Goal: Use online tool/utility: Utilize a website feature to perform a specific function

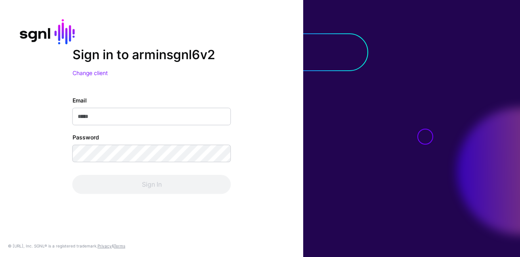
click at [171, 111] on input "Email" at bounding box center [152, 115] width 159 height 17
type input "**********"
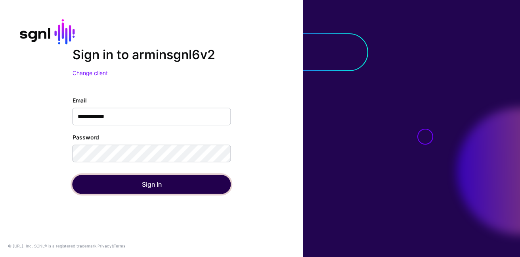
click at [141, 188] on button "Sign In" at bounding box center [152, 183] width 159 height 19
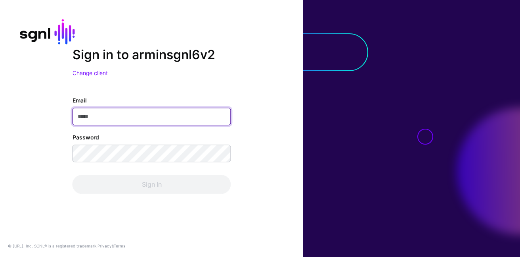
click at [190, 119] on input "Email" at bounding box center [152, 115] width 159 height 17
type input "**********"
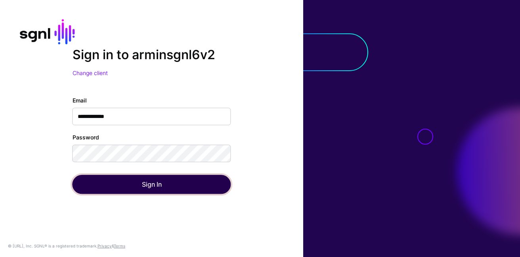
click at [140, 182] on button "Sign In" at bounding box center [152, 183] width 159 height 19
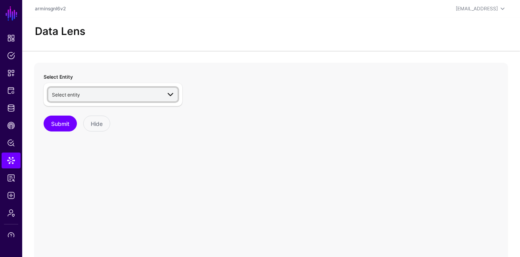
click at [141, 100] on link "Select entity" at bounding box center [112, 94] width 129 height 13
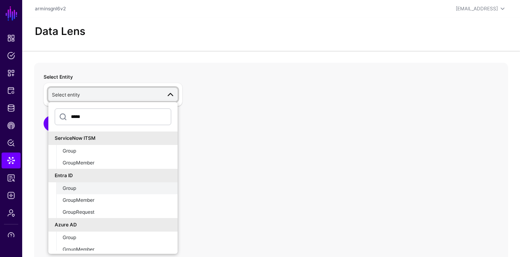
type input "*****"
click at [109, 189] on div "Group" at bounding box center [117, 187] width 109 height 7
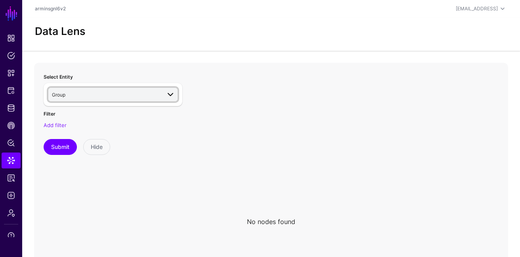
click at [106, 90] on span "Group" at bounding box center [106, 94] width 109 height 9
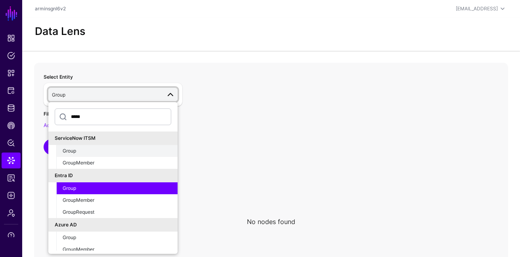
click at [93, 151] on div "Group" at bounding box center [117, 150] width 109 height 7
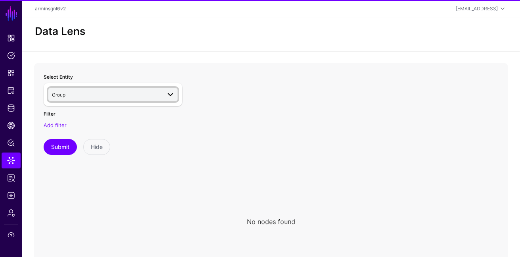
click at [113, 96] on span "Group" at bounding box center [106, 94] width 109 height 9
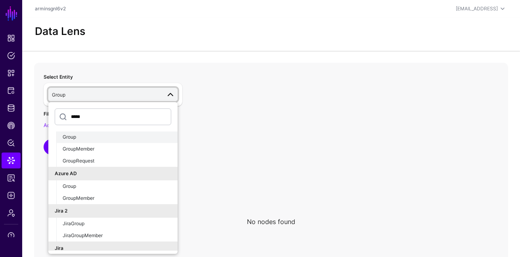
scroll to position [52, 0]
click at [109, 183] on div "Group" at bounding box center [117, 185] width 109 height 7
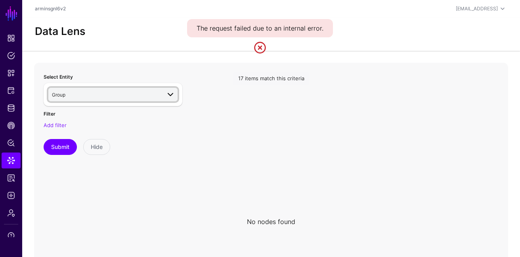
click at [129, 95] on span "Group" at bounding box center [106, 94] width 109 height 9
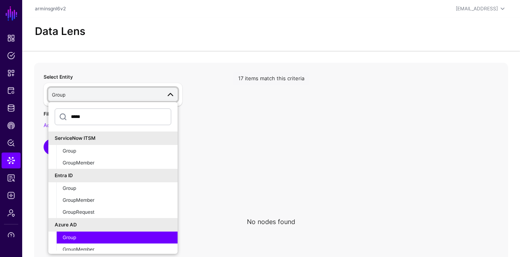
click at [125, 238] on div "Group" at bounding box center [117, 237] width 109 height 7
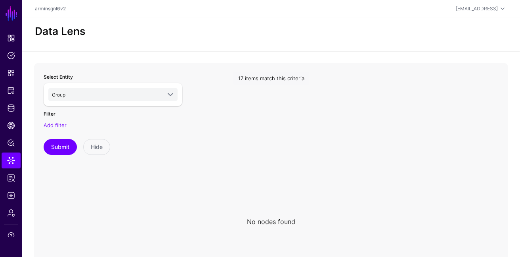
click at [133, 86] on div "Group ***** ServiceNow ITSM Group GroupMember Entra ID Group GroupMember GroupR…" at bounding box center [113, 94] width 139 height 23
click at [130, 96] on span "Group" at bounding box center [106, 94] width 109 height 9
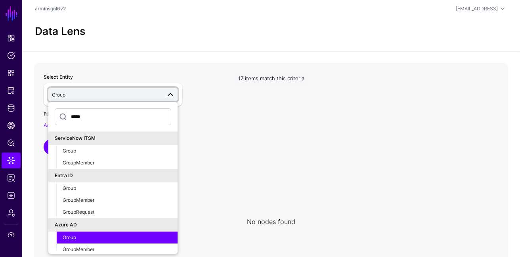
click at [222, 43] on div "Data Lens" at bounding box center [271, 33] width 498 height 33
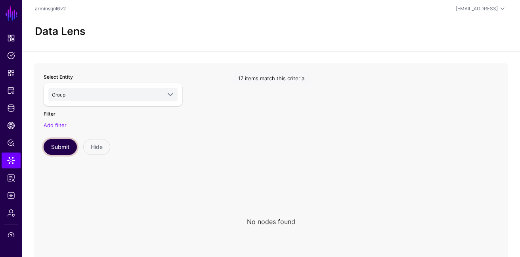
click at [62, 145] on button "Submit" at bounding box center [60, 147] width 33 height 16
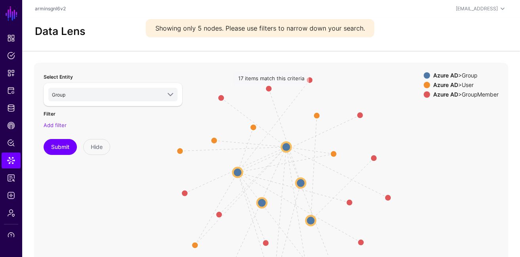
drag, startPoint x: 337, startPoint y: 139, endPoint x: 348, endPoint y: 102, distance: 39.4
click at [348, 102] on icon "Group MemberOf Group Group Group Group Group Group MemberOf MemberOf MemberOf M…" at bounding box center [271, 221] width 474 height 317
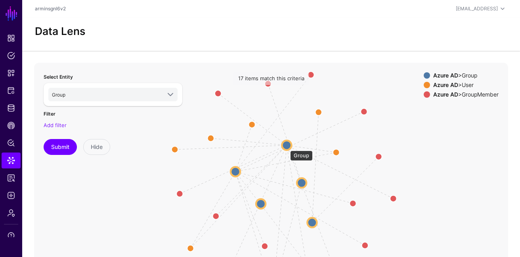
click at [286, 146] on circle at bounding box center [287, 145] width 10 height 10
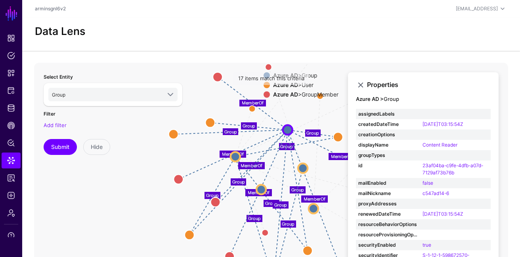
drag, startPoint x: 295, startPoint y: 127, endPoint x: 295, endPoint y: 113, distance: 14.7
click at [295, 113] on icon "MemberOf MemberOf MemberOf MemberOf MemberOf Group MemberOf Group MemberOf Grou…" at bounding box center [271, 221] width 474 height 317
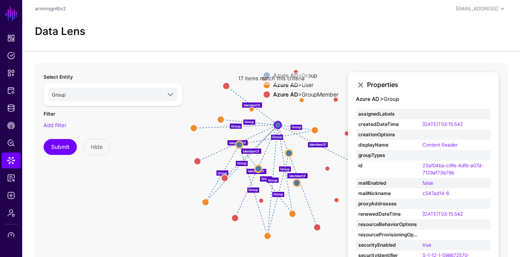
drag, startPoint x: 305, startPoint y: 240, endPoint x: 293, endPoint y: 240, distance: 11.9
click at [293, 240] on icon "MemberOf MemberOf MemberOf MemberOf MemberOf Group MemberOf Group MemberOf Grou…" at bounding box center [271, 221] width 474 height 317
click at [295, 236] on icon "MemberOf MemberOf MemberOf MemberOf MemberOf Group MemberOf Group MemberOf Grou…" at bounding box center [271, 221] width 474 height 317
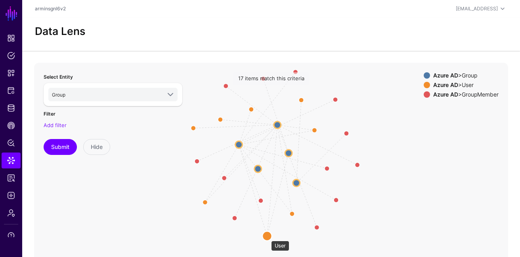
click at [267, 236] on circle at bounding box center [267, 236] width 10 height 10
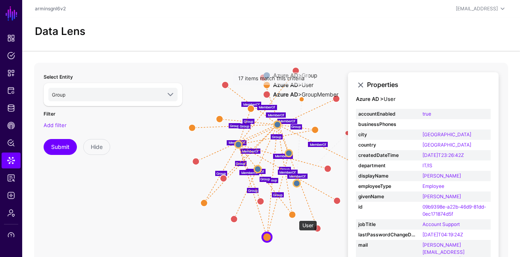
click at [293, 215] on circle at bounding box center [292, 214] width 7 height 7
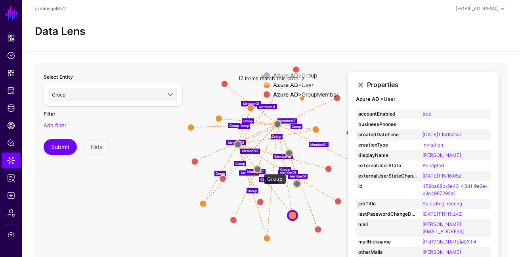
click at [259, 168] on circle at bounding box center [257, 169] width 7 height 7
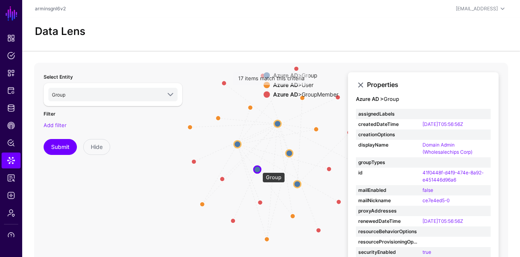
click at [259, 168] on circle at bounding box center [257, 169] width 7 height 7
click at [258, 167] on circle at bounding box center [257, 169] width 7 height 7
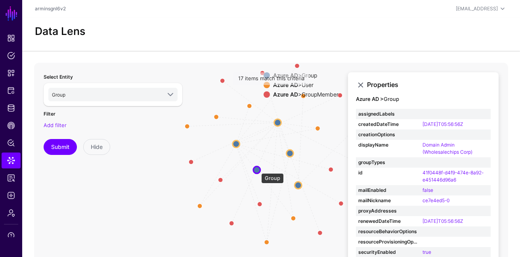
click at [257, 169] on circle at bounding box center [256, 169] width 7 height 7
click at [54, 124] on link "Add filter" at bounding box center [55, 125] width 23 height 6
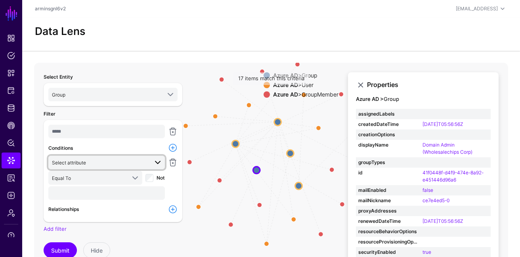
click at [140, 162] on span "Select attribute" at bounding box center [100, 162] width 96 height 9
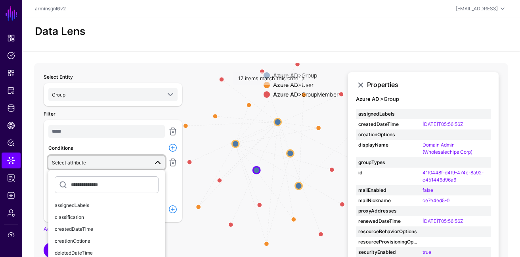
click at [157, 163] on span at bounding box center [158, 162] width 10 height 10
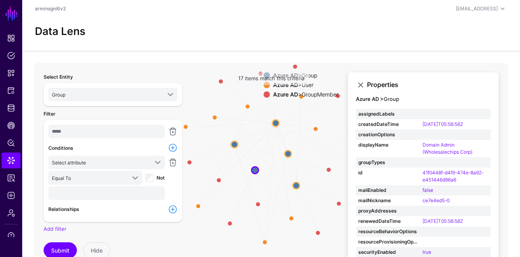
click at [172, 147] on link at bounding box center [173, 148] width 10 height 10
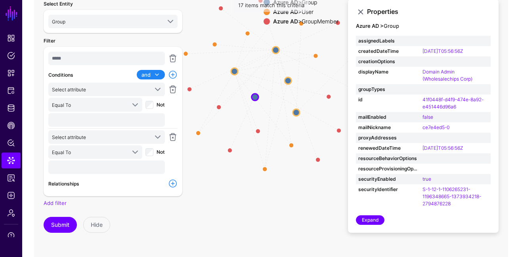
scroll to position [74, 0]
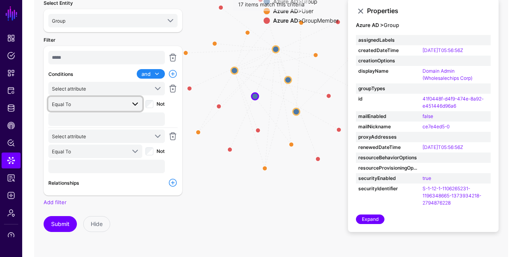
click at [113, 100] on span "Equal To" at bounding box center [89, 104] width 74 height 9
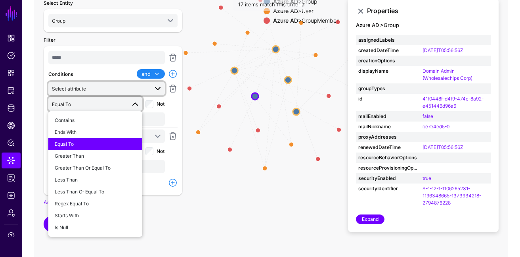
click at [110, 87] on span "Select attribute" at bounding box center [100, 88] width 96 height 9
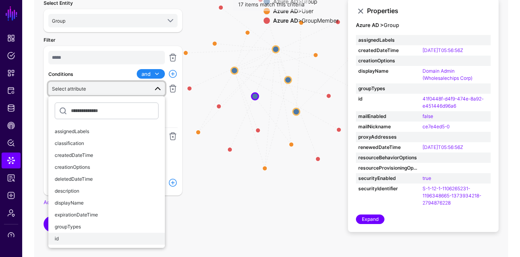
click at [95, 237] on div "id" at bounding box center [107, 238] width 104 height 7
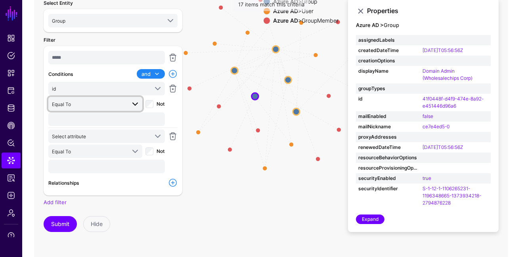
click at [107, 107] on span "Equal To" at bounding box center [89, 104] width 74 height 9
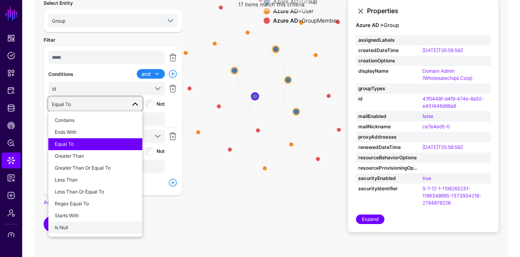
click at [94, 229] on div "Is Null" at bounding box center [95, 227] width 81 height 7
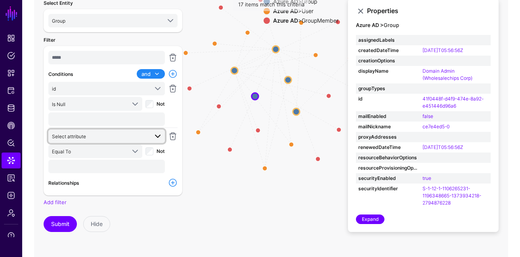
click at [109, 141] on link "Select attribute" at bounding box center [106, 135] width 117 height 13
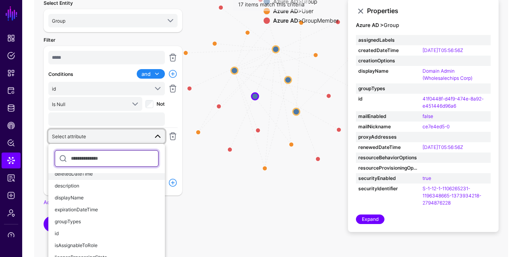
scroll to position [41, 0]
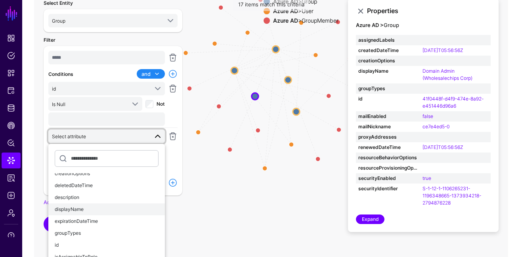
click at [92, 207] on div "displayName" at bounding box center [107, 208] width 104 height 7
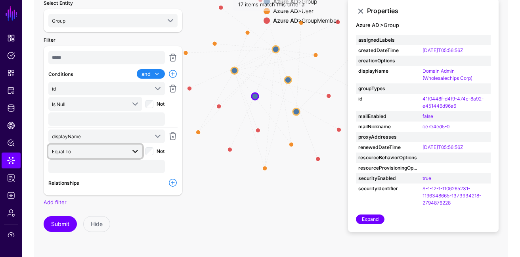
click at [93, 147] on span "Equal To" at bounding box center [89, 151] width 74 height 9
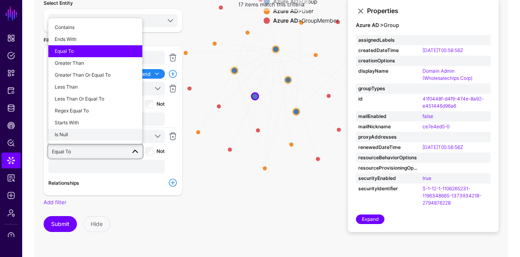
click at [93, 133] on div "Is Null" at bounding box center [95, 134] width 81 height 7
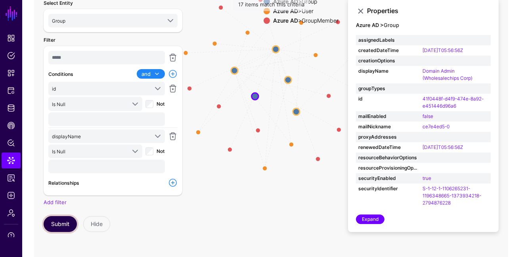
click at [57, 220] on button "Submit" at bounding box center [60, 224] width 33 height 16
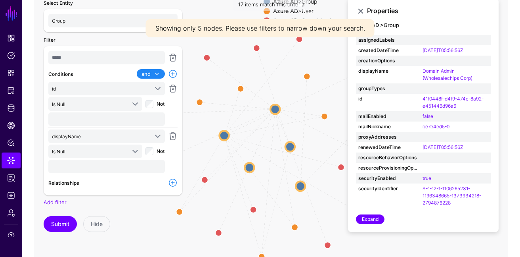
click at [181, 180] on div "***** Conditions and and or id assignedLabels classification createdDateTime cr…" at bounding box center [113, 120] width 139 height 149
click at [172, 181] on link at bounding box center [173, 183] width 10 height 10
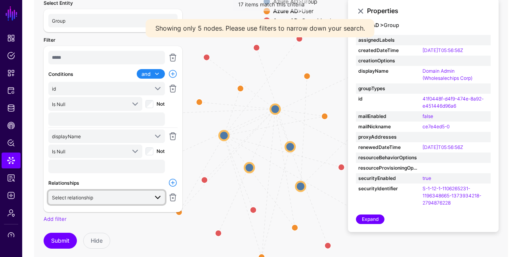
click at [141, 193] on span "Select relationship" at bounding box center [100, 197] width 96 height 9
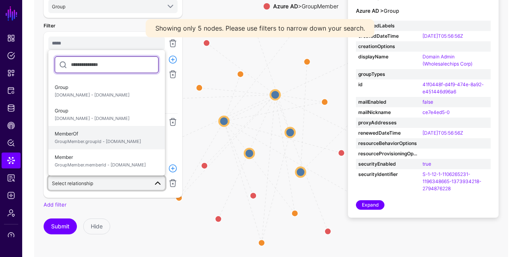
scroll to position [95, 0]
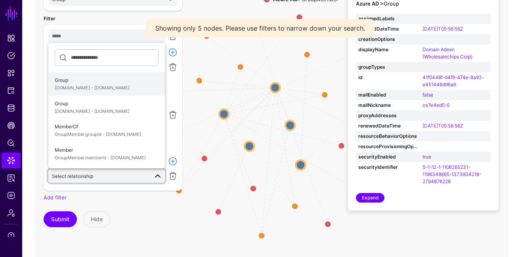
click at [111, 90] on span "Group [DOMAIN_NAME] - [DOMAIN_NAME]" at bounding box center [107, 84] width 104 height 19
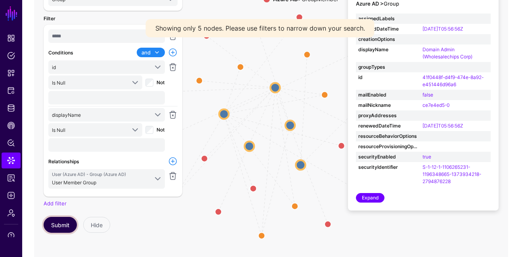
click at [61, 220] on button "Submit" at bounding box center [60, 224] width 33 height 16
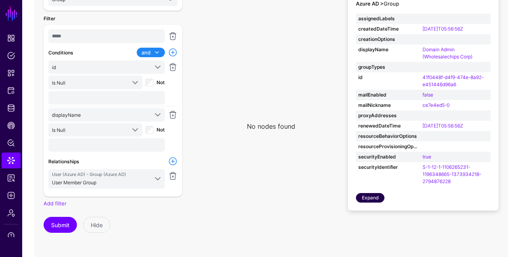
click at [368, 199] on link "Expand" at bounding box center [370, 198] width 29 height 10
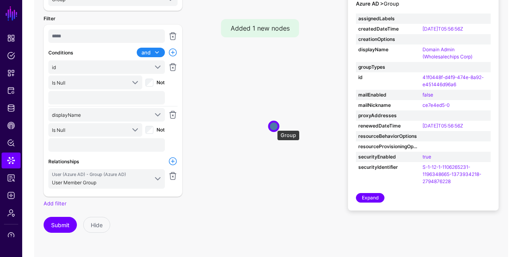
click at [273, 126] on circle at bounding box center [274, 126] width 10 height 10
click at [54, 226] on button "Submit" at bounding box center [60, 224] width 33 height 16
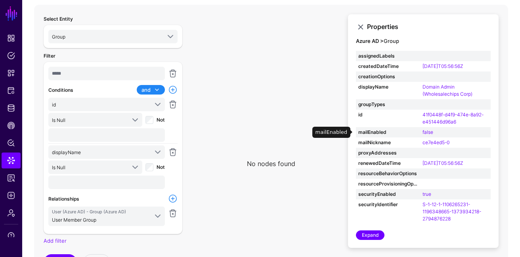
scroll to position [61, 0]
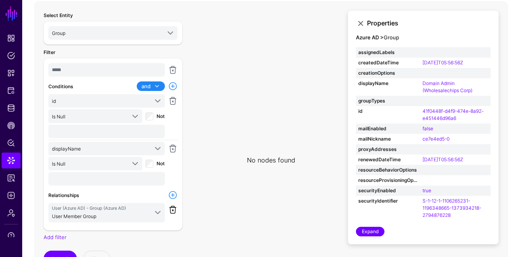
click at [175, 207] on link at bounding box center [173, 210] width 10 height 10
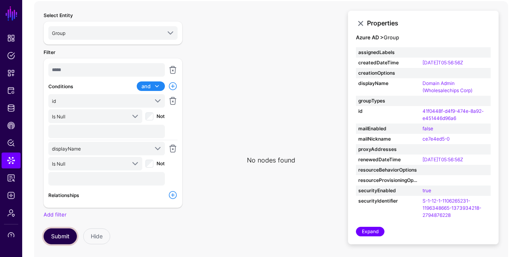
click at [64, 228] on button "Submit" at bounding box center [60, 236] width 33 height 16
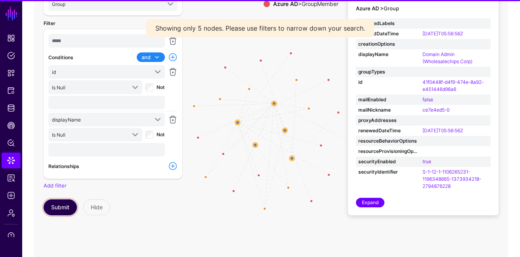
scroll to position [97, 0]
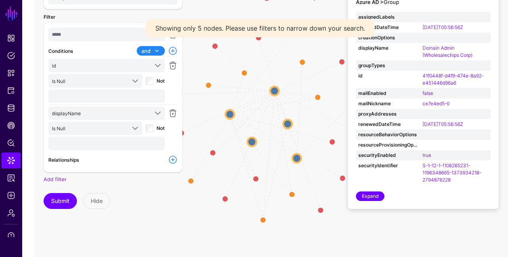
click at [169, 162] on link at bounding box center [173, 160] width 10 height 10
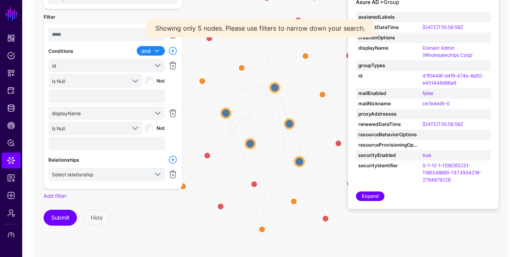
click at [156, 166] on div "***** Conditions and and or id assignedLabels classification createdDateTime cr…" at bounding box center [112, 105] width 129 height 155
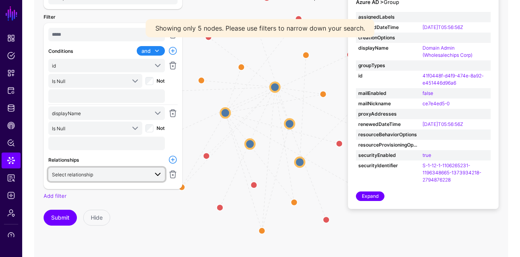
click at [145, 174] on span "Select relationship" at bounding box center [100, 174] width 96 height 9
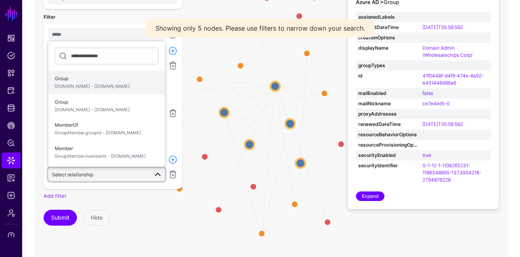
click at [118, 87] on span "[DOMAIN_NAME] - [DOMAIN_NAME]" at bounding box center [107, 86] width 104 height 7
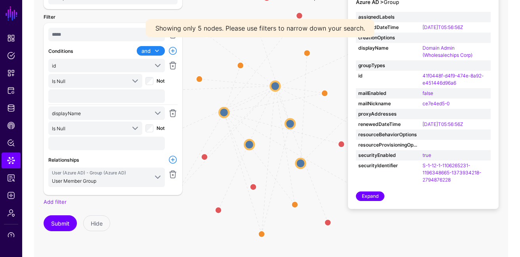
click at [172, 158] on link at bounding box center [173, 160] width 10 height 10
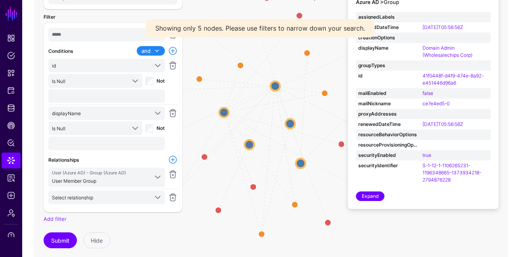
scroll to position [135, 0]
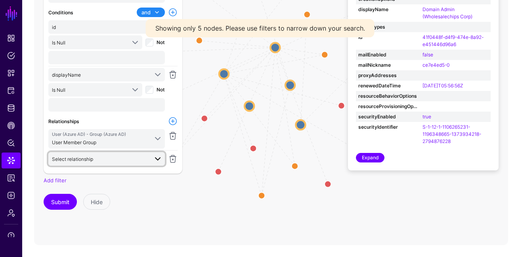
click at [138, 161] on span "Select relationship" at bounding box center [107, 159] width 111 height 10
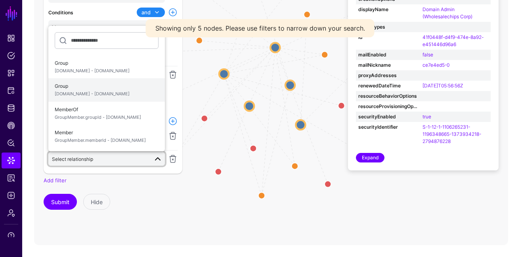
click at [117, 91] on span "[DOMAIN_NAME] - [DOMAIN_NAME]" at bounding box center [107, 93] width 104 height 7
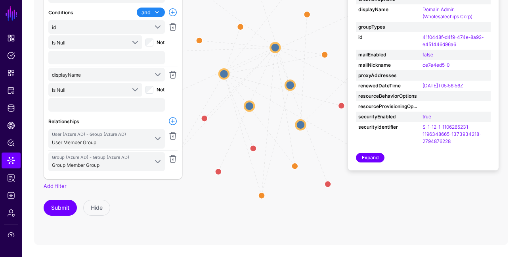
click at [174, 119] on link at bounding box center [173, 121] width 10 height 10
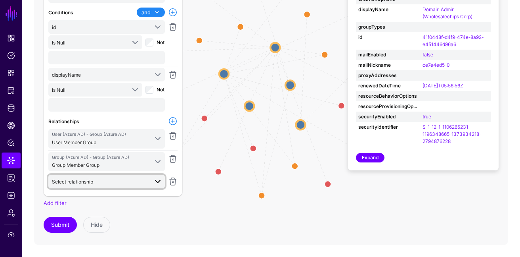
click at [130, 177] on span "Select relationship" at bounding box center [100, 181] width 96 height 9
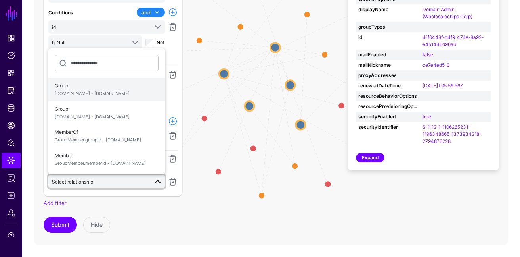
click at [103, 92] on span "[DOMAIN_NAME] - [DOMAIN_NAME]" at bounding box center [107, 93] width 104 height 7
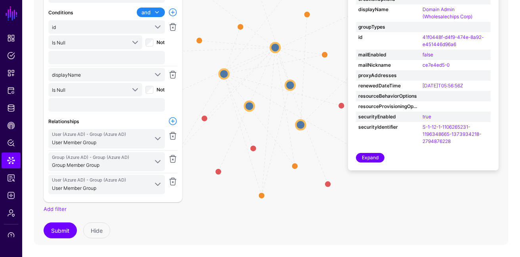
scroll to position [1, 0]
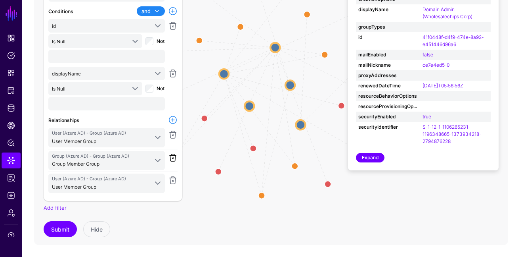
click at [173, 156] on link at bounding box center [173, 158] width 10 height 10
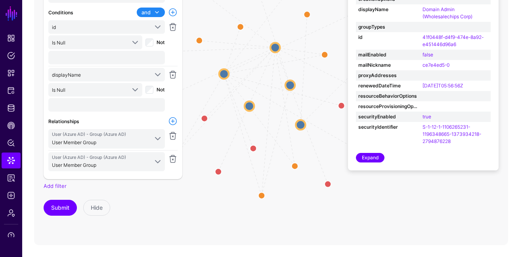
click at [175, 123] on link at bounding box center [173, 121] width 10 height 10
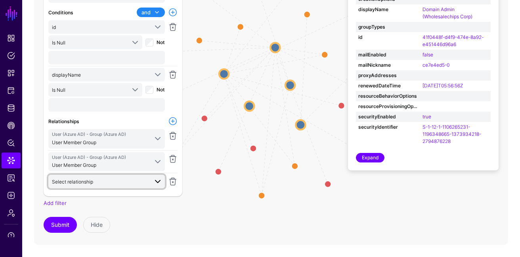
click at [136, 180] on span "Select relationship" at bounding box center [100, 181] width 96 height 9
click at [56, 199] on link "Add filter" at bounding box center [55, 202] width 23 height 6
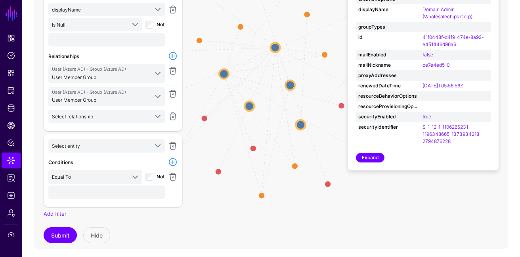
scroll to position [67, 0]
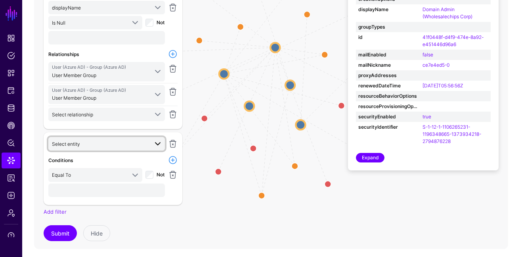
click at [143, 146] on span "Select entity" at bounding box center [100, 143] width 96 height 9
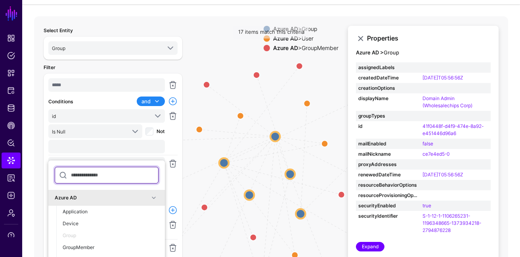
scroll to position [27, 0]
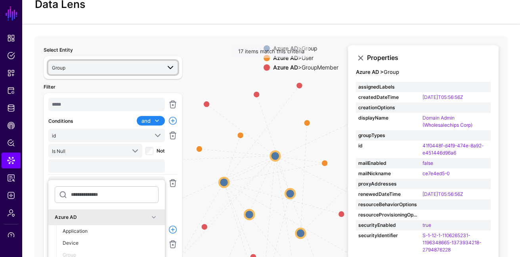
click at [168, 65] on span at bounding box center [171, 68] width 10 height 10
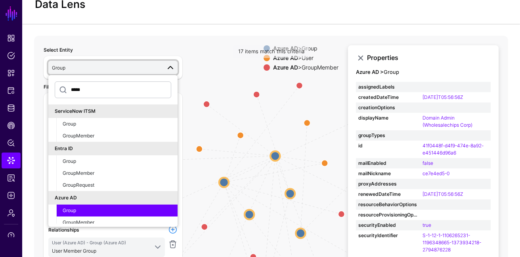
click at [215, 38] on icon "Group MemberOf Group Group Group Group Group Group MemberOf MemberOf MemberOf M…" at bounding box center [271, 194] width 474 height 317
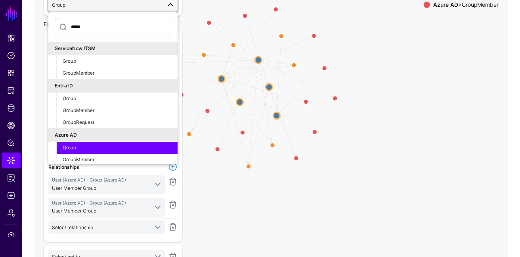
scroll to position [94, 0]
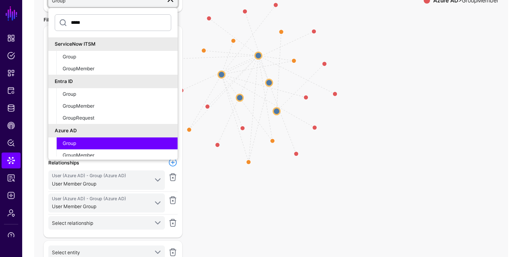
click at [199, 242] on icon "Group MemberOf Group Group Group Group Group Group MemberOf MemberOf MemberOf M…" at bounding box center [271, 127] width 474 height 317
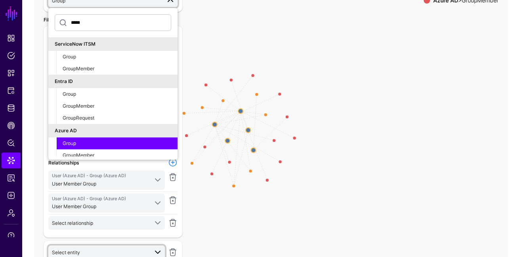
click at [149, 247] on span at bounding box center [155, 252] width 14 height 10
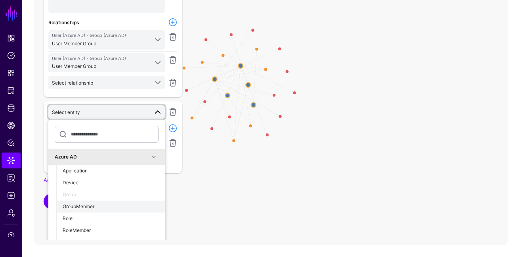
scroll to position [105, 0]
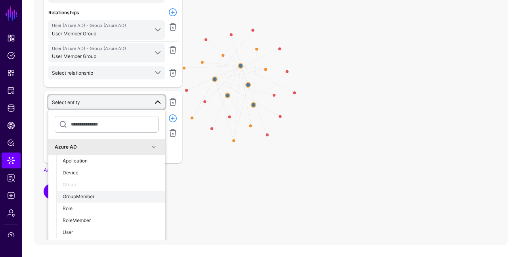
click at [109, 197] on div "GroupMember" at bounding box center [111, 196] width 96 height 7
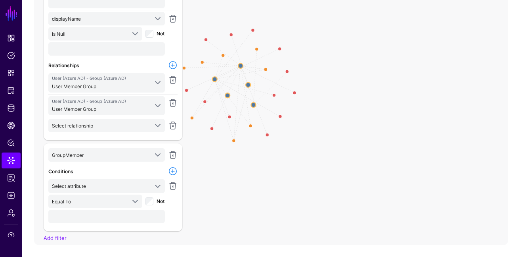
scroll to position [51, 0]
click at [172, 120] on div at bounding box center [173, 127] width 13 height 15
click at [172, 123] on link at bounding box center [173, 127] width 10 height 10
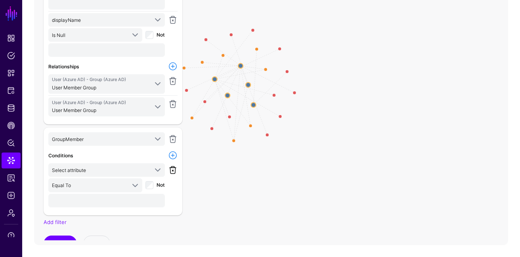
click at [173, 168] on link at bounding box center [173, 170] width 10 height 10
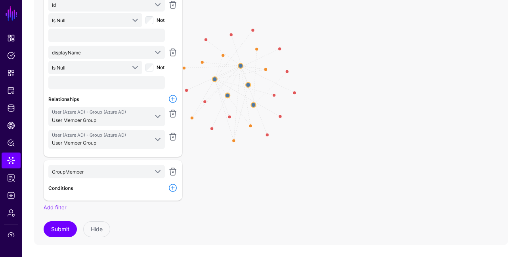
scroll to position [0, 0]
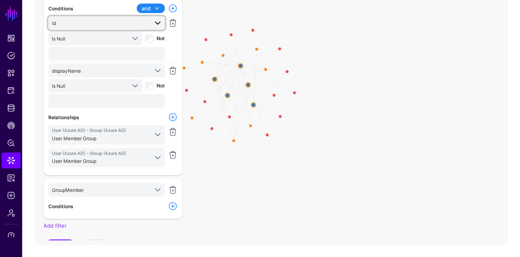
click at [157, 24] on span at bounding box center [158, 23] width 10 height 10
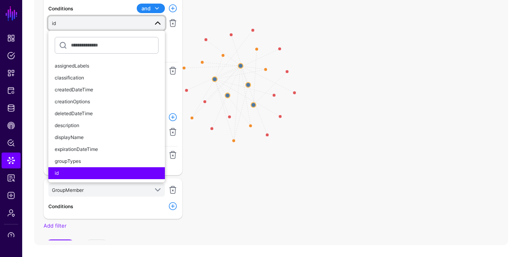
click at [177, 55] on div at bounding box center [173, 38] width 13 height 45
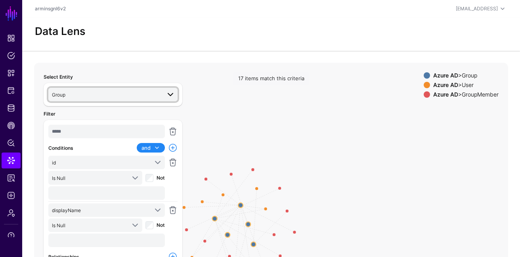
click at [142, 91] on span "Group" at bounding box center [106, 94] width 109 height 9
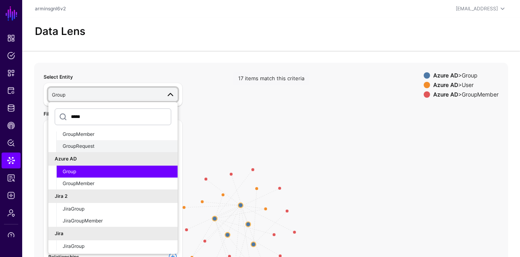
scroll to position [79, 0]
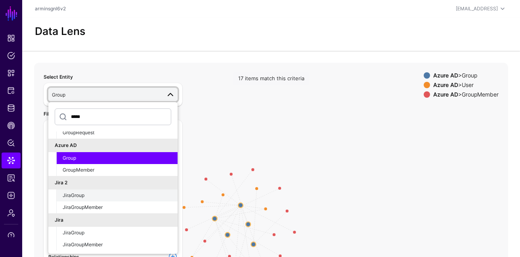
click at [143, 194] on div "JiraGroup" at bounding box center [117, 195] width 109 height 7
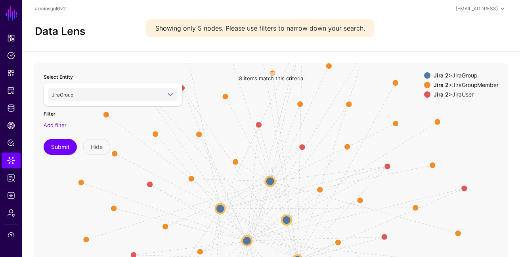
click at [471, 80] on div "Jira 2 > JiraGroup Jira 2 > JiraGroupMember Jira 2 > JiraUser" at bounding box center [461, 86] width 75 height 29
click at [463, 86] on div "Jira 2 > JiraGroupMember" at bounding box center [466, 85] width 68 height 6
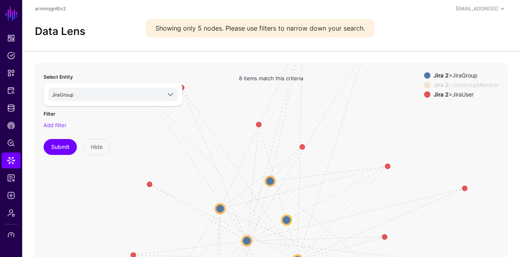
click at [463, 86] on div "Jira 2 > JiraGroupMember" at bounding box center [466, 85] width 68 height 6
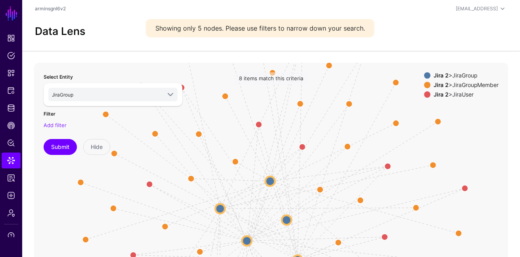
click at [458, 110] on icon "Group Group Group Group Group Group Group Group Group Group Group Group Group G…" at bounding box center [271, 221] width 474 height 317
click at [458, 96] on div "Jira 2 > JiraUser" at bounding box center [466, 94] width 68 height 6
click at [458, 75] on div "Jira 2 > JiraGroup" at bounding box center [466, 75] width 68 height 6
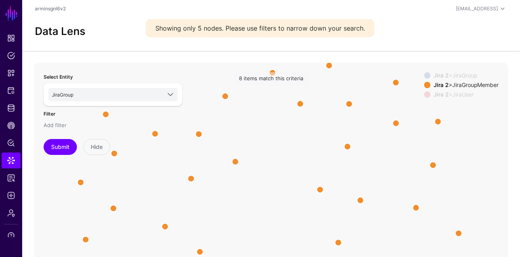
click at [51, 125] on link "Add filter" at bounding box center [55, 125] width 23 height 6
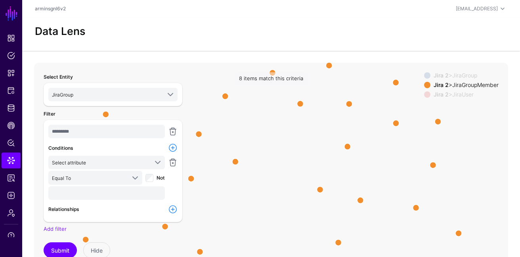
click at [115, 138] on div "*********" at bounding box center [107, 131] width 120 height 15
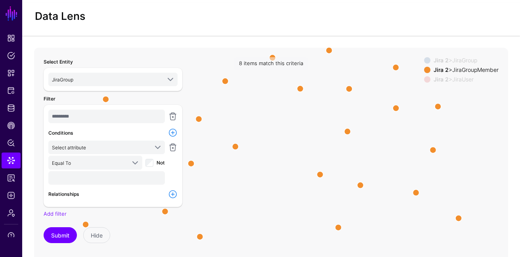
scroll to position [17, 0]
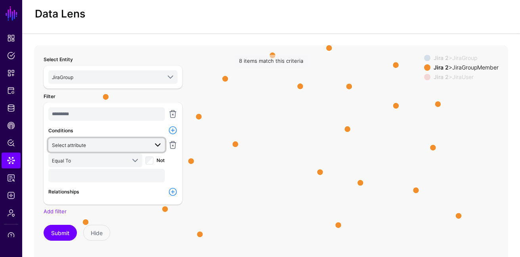
click at [125, 139] on link "Select attribute" at bounding box center [106, 144] width 117 height 13
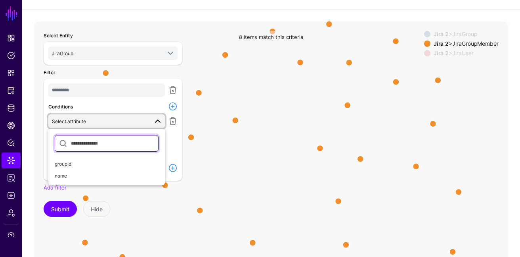
scroll to position [64, 0]
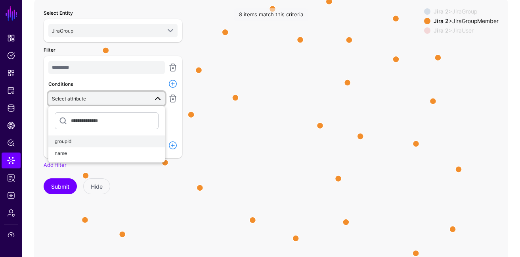
click at [116, 143] on div "groupId" at bounding box center [107, 141] width 104 height 7
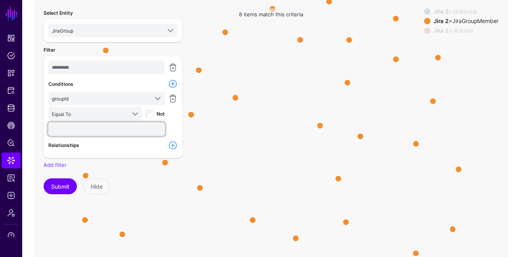
click at [108, 122] on input "text" at bounding box center [106, 128] width 117 height 13
click at [67, 144] on label "Relationships" at bounding box center [63, 145] width 31 height 7
click at [178, 146] on div at bounding box center [173, 145] width 13 height 10
click at [177, 146] on link at bounding box center [173, 145] width 10 height 10
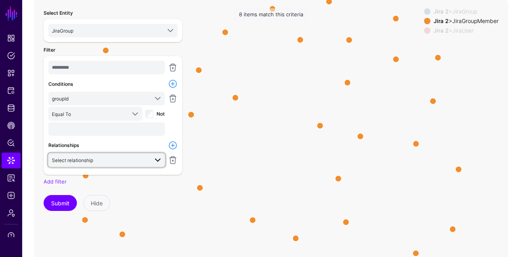
click at [117, 161] on span "Select relationship" at bounding box center [100, 159] width 96 height 9
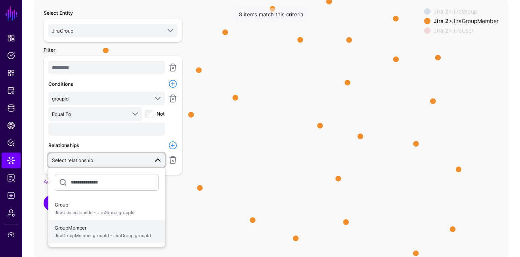
click at [145, 230] on span "GroupMember JiraGroupMember.groupId - JiraGroup.groupId" at bounding box center [107, 231] width 104 height 19
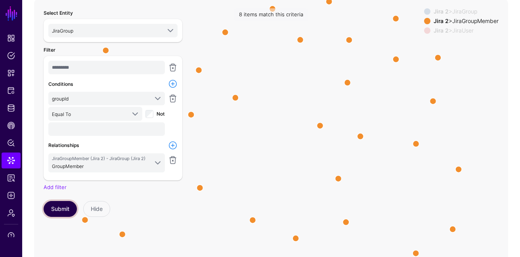
click at [57, 213] on button "Submit" at bounding box center [60, 209] width 33 height 16
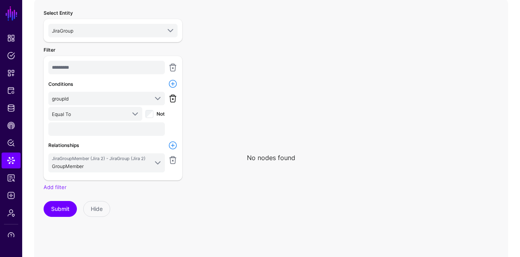
click at [173, 98] on link at bounding box center [173, 99] width 10 height 10
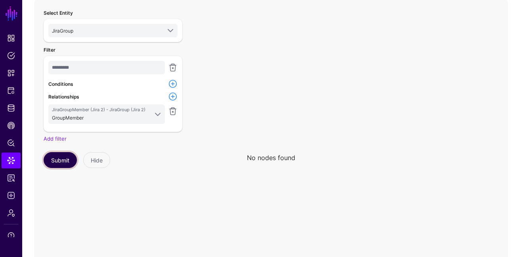
click at [63, 154] on button "Submit" at bounding box center [60, 160] width 33 height 16
